Goal: Task Accomplishment & Management: Use online tool/utility

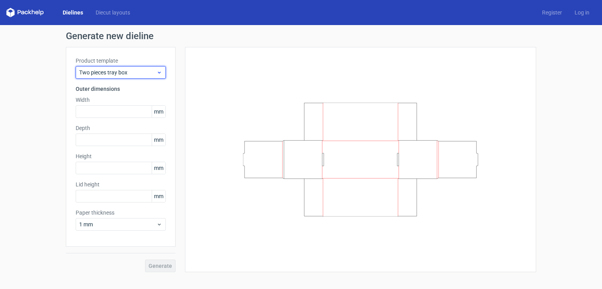
click at [89, 78] on div "Two pieces tray box" at bounding box center [121, 72] width 90 height 13
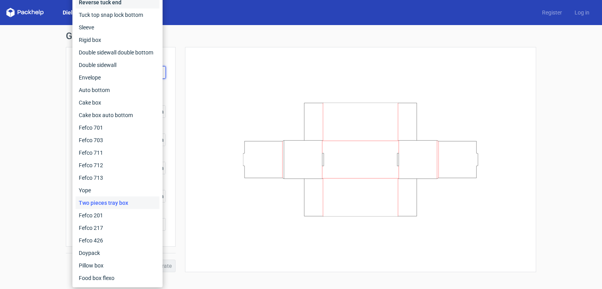
click at [116, 4] on div "Reverse tuck end" at bounding box center [118, 2] width 84 height 13
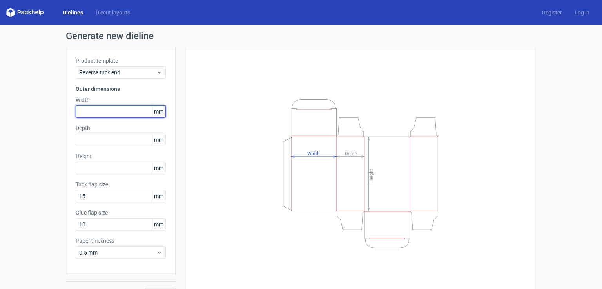
click at [111, 110] on input "text" at bounding box center [121, 111] width 90 height 13
type input "203"
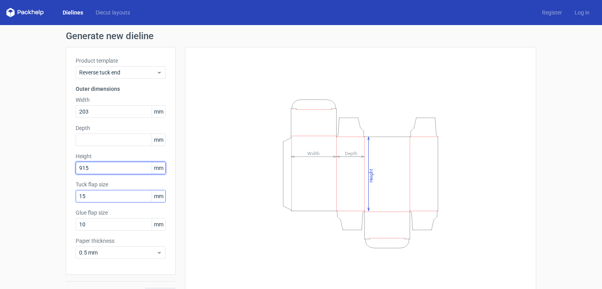
type input "915"
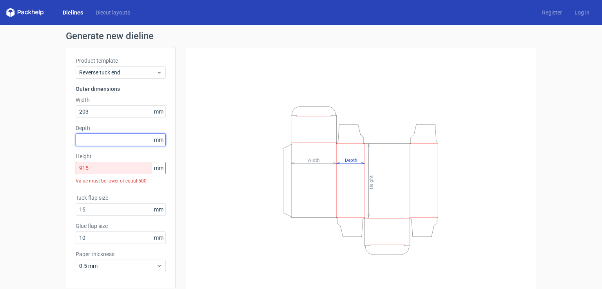
click at [106, 140] on input "text" at bounding box center [121, 140] width 90 height 13
type input "2"
type input "63"
click at [175, 167] on div "Height Depth Width" at bounding box center [355, 180] width 360 height 267
click at [102, 173] on input "915" at bounding box center [121, 168] width 90 height 13
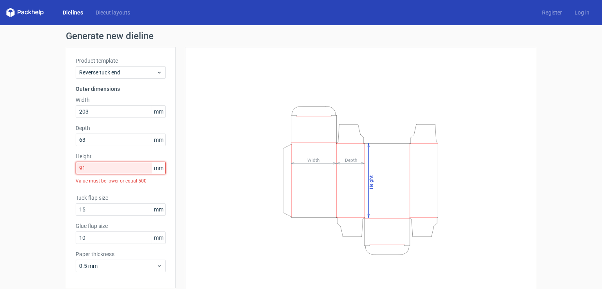
type input "9"
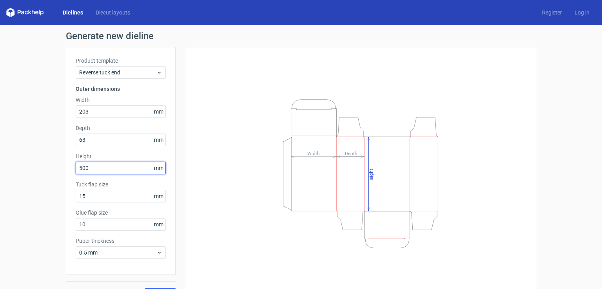
type input "500"
click at [145, 288] on button "Generate" at bounding box center [160, 294] width 31 height 13
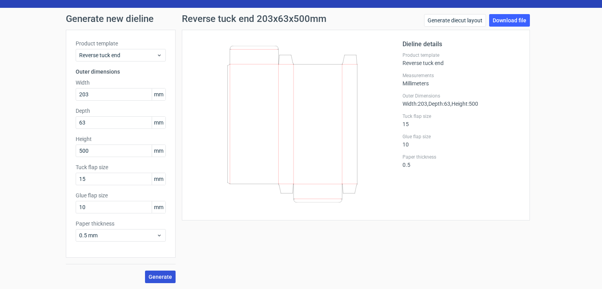
click at [162, 278] on span "Generate" at bounding box center [160, 276] width 24 height 5
drag, startPoint x: 450, startPoint y: 20, endPoint x: 427, endPoint y: 19, distance: 23.9
click at [427, 19] on link "Generate diecut layout" at bounding box center [455, 20] width 62 height 13
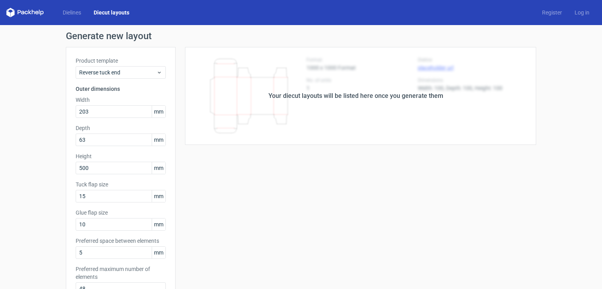
click at [260, 145] on div "Your diecut layouts will be listed here once you generate them Height Depth Wid…" at bounding box center [355, 259] width 360 height 425
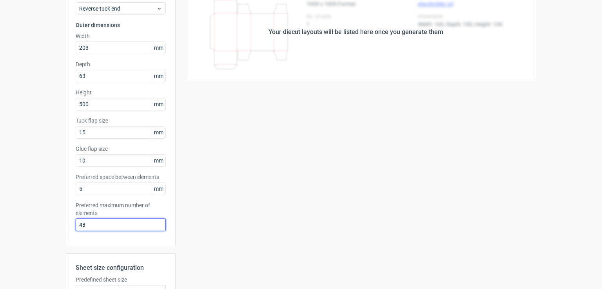
click at [91, 225] on input "48" at bounding box center [121, 225] width 90 height 13
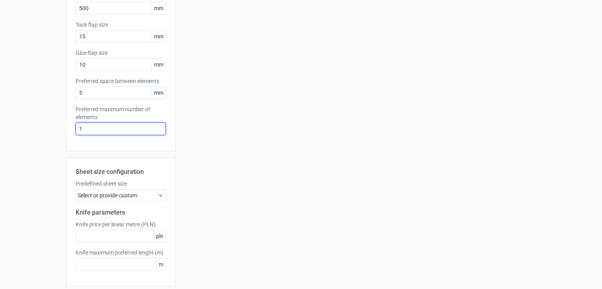
scroll to position [189, 0]
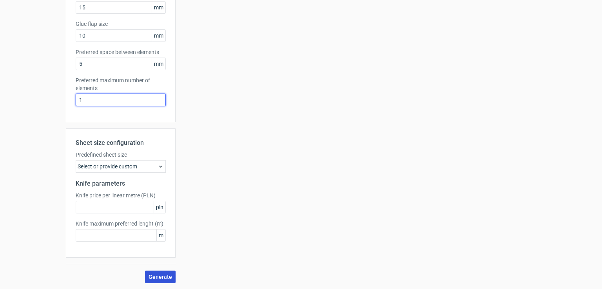
type input "1"
click at [156, 278] on span "Generate" at bounding box center [160, 276] width 24 height 5
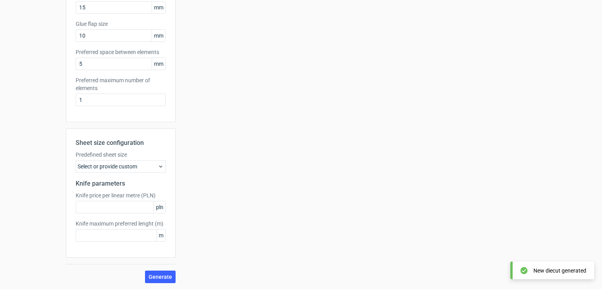
scroll to position [0, 0]
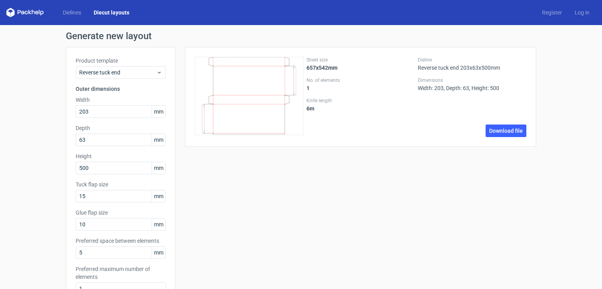
click at [349, 213] on div "Sheet size 657x542mm No. of elements 1 Knife length 6 m Dieline Reverse tuck en…" at bounding box center [355, 259] width 360 height 425
click at [144, 74] on span "Reverse tuck end" at bounding box center [117, 73] width 77 height 8
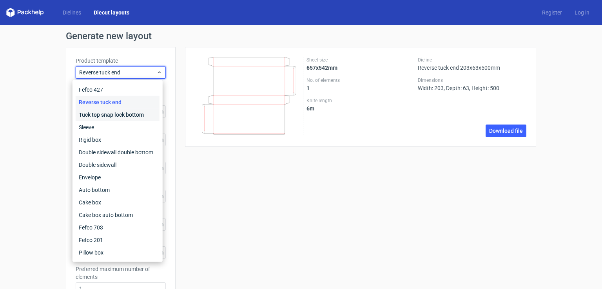
click at [130, 119] on div "Tuck top snap lock bottom" at bounding box center [118, 115] width 84 height 13
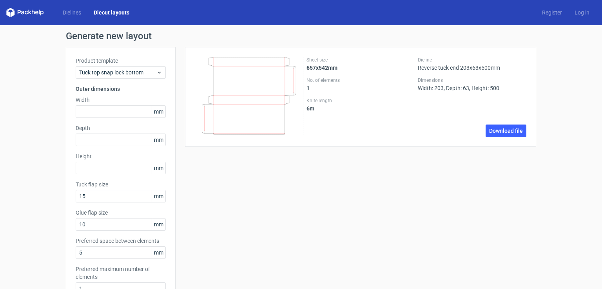
click at [130, 119] on div "Product template Tuck top snap lock bottom Outer dimensions Width mm Depth mm H…" at bounding box center [121, 179] width 110 height 264
click at [143, 71] on span "Tuck top snap lock bottom" at bounding box center [117, 73] width 77 height 8
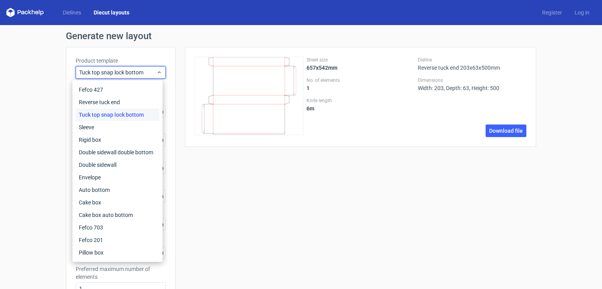
click at [149, 115] on div "Tuck top snap lock bottom" at bounding box center [118, 115] width 84 height 13
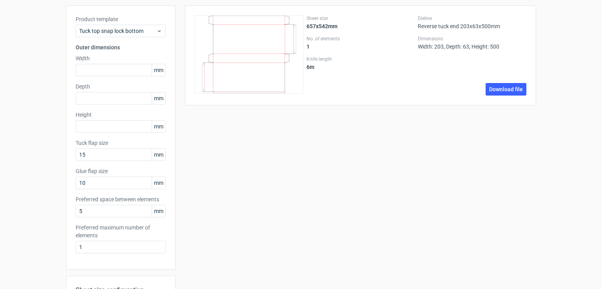
scroll to position [45, 0]
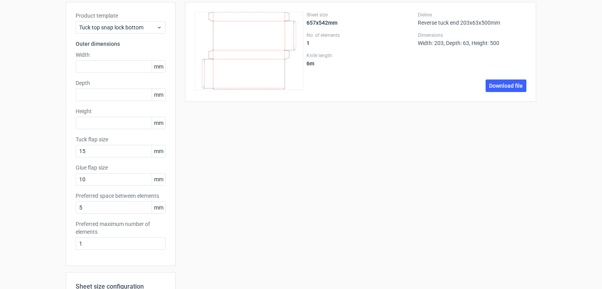
click at [129, 220] on label "Preferred maximum number of elements" at bounding box center [121, 228] width 90 height 16
click at [129, 220] on div "Product template Tuck top snap lock bottom Outer dimensions Width mm Depth mm H…" at bounding box center [121, 134] width 110 height 264
click at [129, 220] on label "Preferred maximum number of elements" at bounding box center [121, 228] width 90 height 16
click at [498, 84] on link "Download file" at bounding box center [505, 86] width 41 height 13
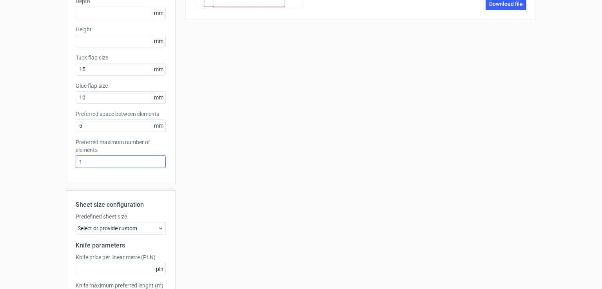
scroll to position [128, 0]
click at [150, 241] on h2 "Knife parameters" at bounding box center [121, 244] width 90 height 9
drag, startPoint x: 150, startPoint y: 241, endPoint x: 179, endPoint y: 220, distance: 35.7
drag, startPoint x: 179, startPoint y: 220, endPoint x: 182, endPoint y: 255, distance: 35.4
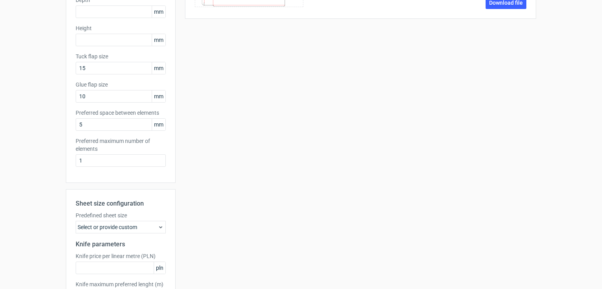
click at [182, 255] on div "Sheet size 657x542mm No. of elements 1 Knife length 6 m Dieline Reverse tuck en…" at bounding box center [355, 131] width 360 height 425
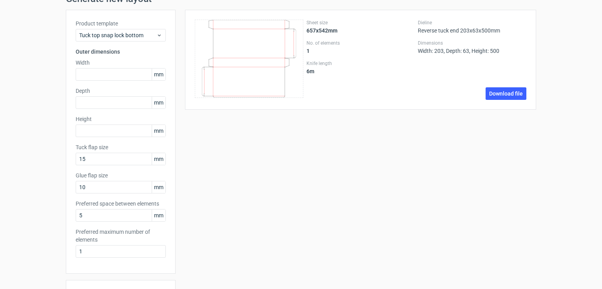
scroll to position [0, 0]
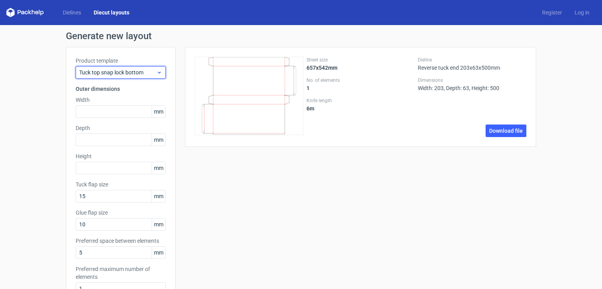
click at [152, 71] on span "Tuck top snap lock bottom" at bounding box center [117, 73] width 77 height 8
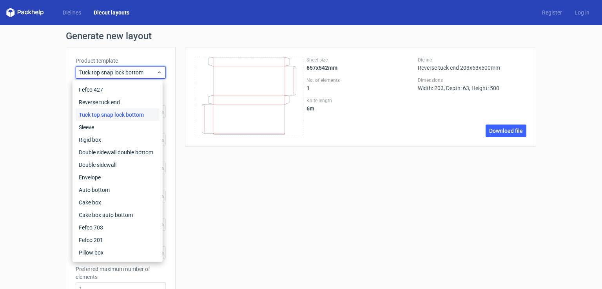
click at [329, 139] on div "Sheet size 657x542mm No. of elements 1 Knife length 6 m Dieline Reverse tuck en…" at bounding box center [360, 97] width 351 height 100
